Goal: Use online tool/utility: Utilize a website feature to perform a specific function

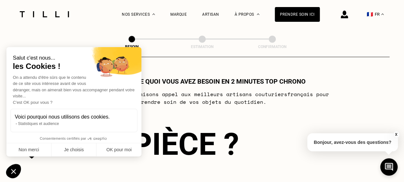
scroll to position [353, 0]
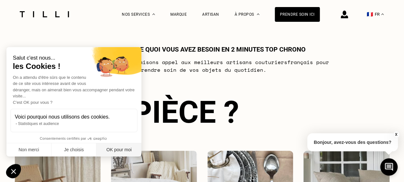
click at [126, 146] on button "OK pour moi" at bounding box center [118, 150] width 45 height 13
checkbox input "true"
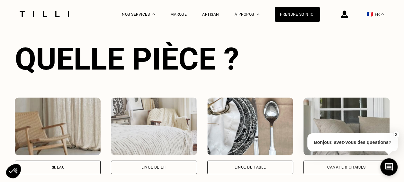
scroll to position [450, 0]
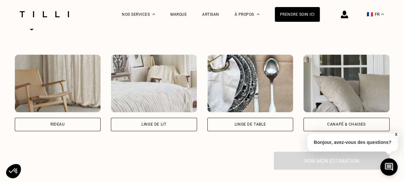
click at [60, 125] on div "Rideau" at bounding box center [57, 125] width 14 height 4
select select "FR"
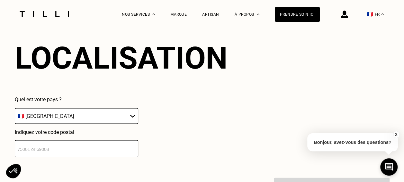
scroll to position [596, 0]
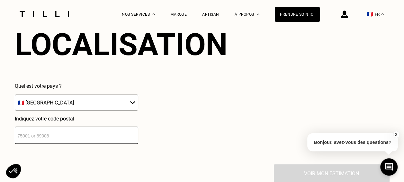
click at [58, 136] on input "number" at bounding box center [76, 135] width 123 height 17
type input "92800"
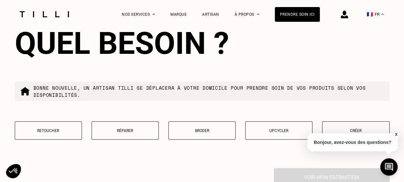
scroll to position [820, 0]
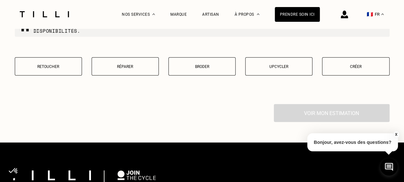
click at [65, 75] on button "Retoucher" at bounding box center [48, 66] width 67 height 18
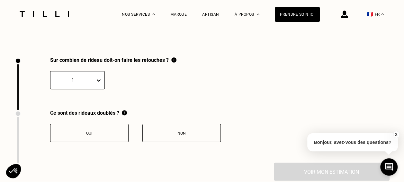
scroll to position [888, 0]
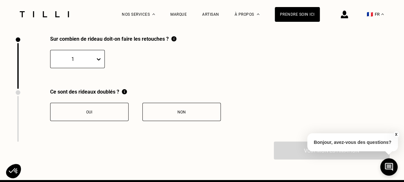
click at [92, 64] on div "1" at bounding box center [72, 59] width 45 height 10
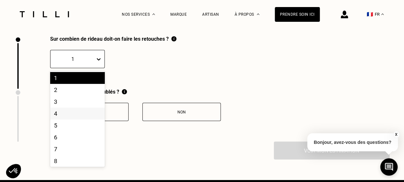
click at [57, 117] on div "4" at bounding box center [77, 114] width 55 height 12
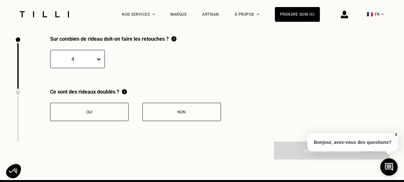
click at [205, 115] on div "Non" at bounding box center [181, 112] width 71 height 4
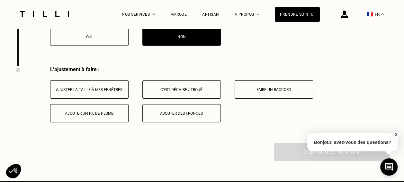
scroll to position [994, 0]
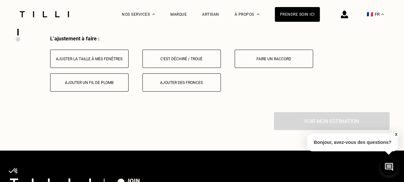
click at [100, 61] on div "Ajuster la taille à mes fenêtres" at bounding box center [89, 59] width 71 height 4
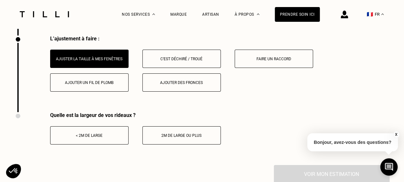
click at [87, 138] on div "< 2m de large" at bounding box center [89, 136] width 71 height 4
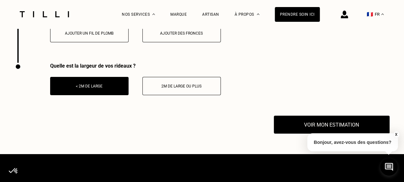
scroll to position [1058, 0]
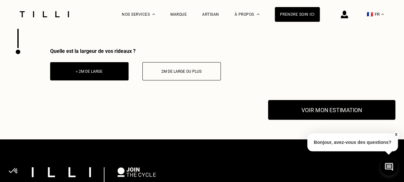
click at [303, 115] on button "Voir mon estimation" at bounding box center [331, 110] width 127 height 20
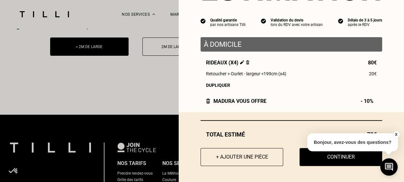
scroll to position [1123, 0]
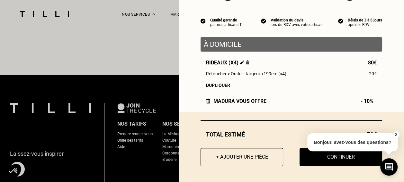
click at [395, 133] on button "X" at bounding box center [395, 134] width 6 height 7
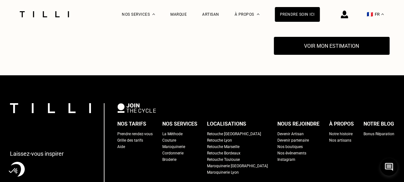
click at [331, 51] on button "Voir mon estimation" at bounding box center [332, 46] width 116 height 18
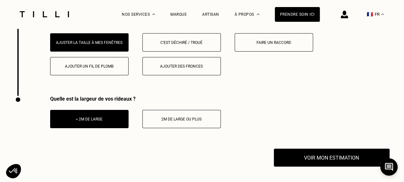
scroll to position [994, 0]
